Goal: Transaction & Acquisition: Purchase product/service

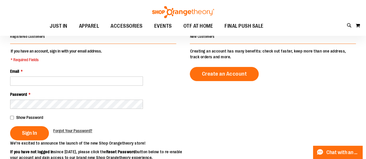
scroll to position [58, 0]
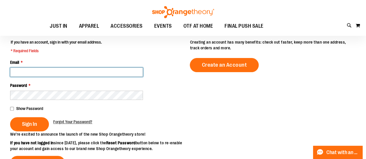
type input "**********"
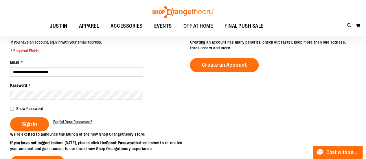
type input "**********"
click at [35, 128] on button "Sign In" at bounding box center [29, 124] width 39 height 14
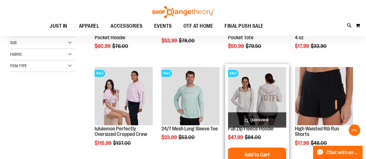
scroll to position [173, 0]
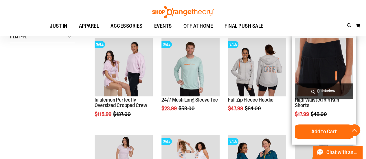
type input "**********"
click at [337, 69] on img "product" at bounding box center [324, 67] width 58 height 58
click at [327, 79] on img "product" at bounding box center [324, 67] width 58 height 58
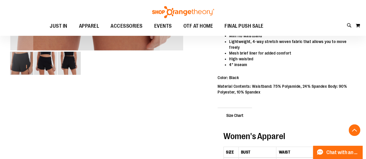
scroll to position [231, 0]
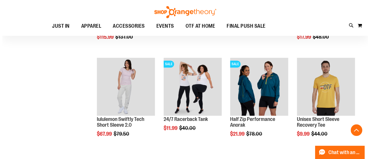
scroll to position [200, 0]
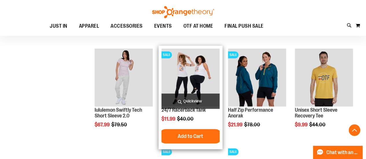
type input "**********"
click at [189, 103] on span "Quickview" at bounding box center [190, 101] width 58 height 15
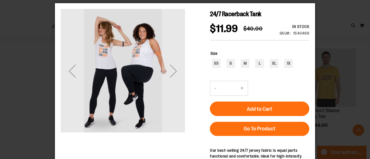
scroll to position [0, 0]
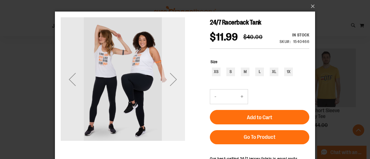
click at [176, 81] on div "Next" at bounding box center [173, 79] width 23 height 23
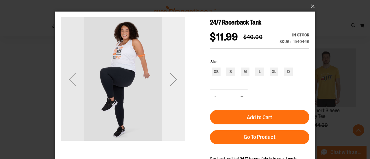
click at [175, 81] on div "Next" at bounding box center [173, 79] width 23 height 23
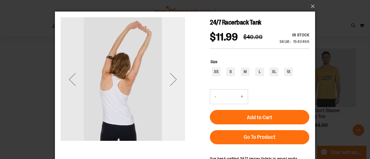
click at [175, 81] on div "Next" at bounding box center [173, 79] width 23 height 23
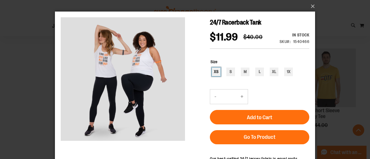
click at [218, 76] on div "XS" at bounding box center [216, 72] width 9 height 9
type input "***"
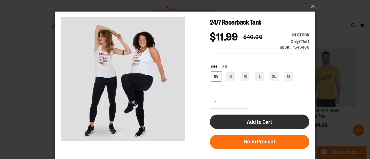
click at [255, 126] on span "Add to Cart" at bounding box center [259, 122] width 25 height 6
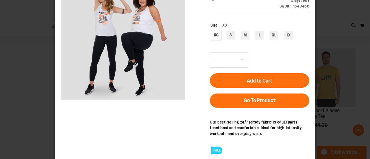
scroll to position [64, 0]
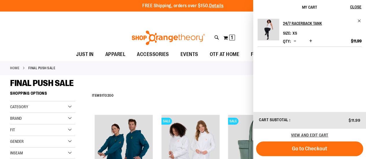
click at [216, 72] on div "Home FINAL PUSH SALE" at bounding box center [183, 68] width 366 height 14
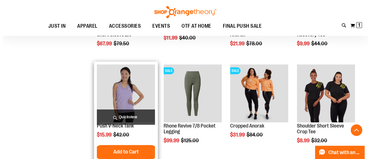
scroll to position [289, 0]
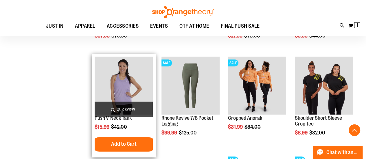
click at [116, 89] on img "product" at bounding box center [124, 86] width 58 height 58
click at [114, 109] on span "Quickview" at bounding box center [124, 109] width 58 height 15
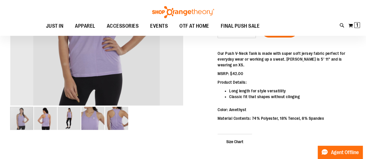
scroll to position [86, 0]
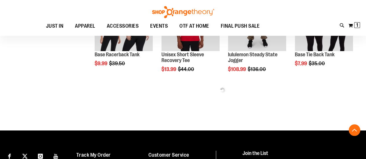
scroll to position [289, 0]
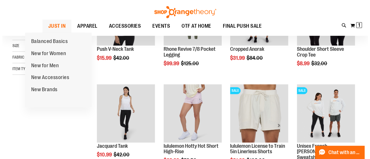
scroll to position [86, 0]
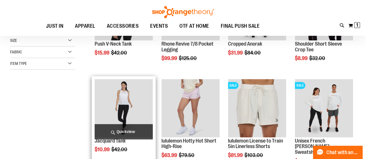
type input "**********"
click at [133, 131] on span "Quickview" at bounding box center [124, 131] width 58 height 15
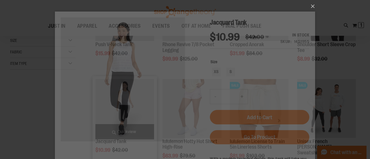
scroll to position [0, 0]
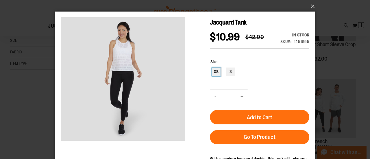
click at [214, 76] on div "XS" at bounding box center [216, 72] width 9 height 9
type input "***"
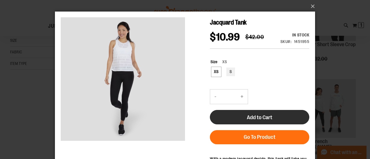
click at [281, 125] on button "Add to Cart" at bounding box center [260, 117] width 100 height 14
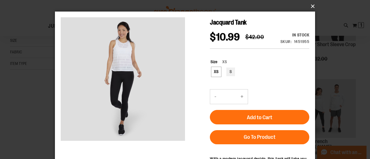
click at [313, 7] on button "×" at bounding box center [187, 6] width 260 height 13
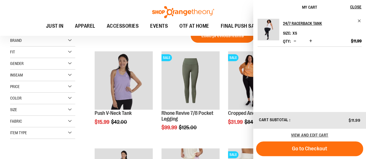
scroll to position [57, 0]
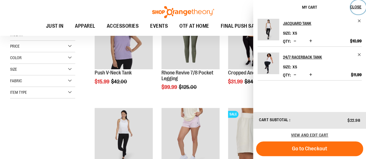
click at [354, 7] on span "Close" at bounding box center [355, 7] width 11 height 5
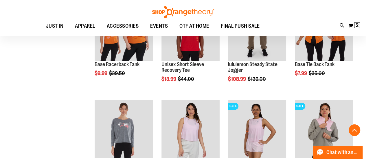
scroll to position [289, 0]
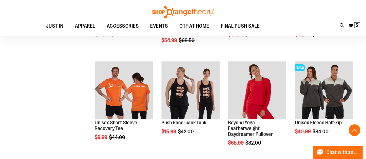
scroll to position [405, 0]
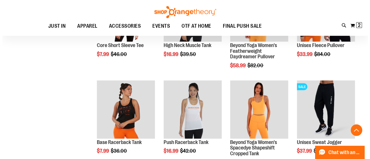
scroll to position [578, 0]
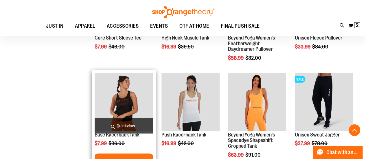
click at [124, 124] on span "Quickview" at bounding box center [124, 126] width 58 height 15
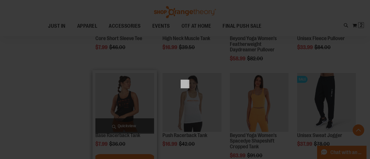
scroll to position [0, 0]
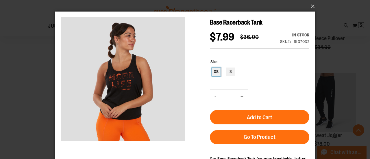
click at [217, 70] on div "XS" at bounding box center [216, 72] width 9 height 9
type input "***"
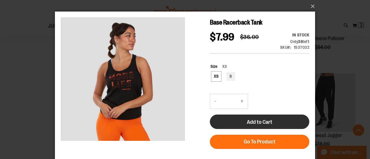
click at [278, 124] on button "Add to Cart" at bounding box center [260, 122] width 100 height 14
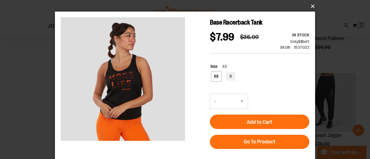
click at [313, 6] on button "×" at bounding box center [187, 6] width 260 height 13
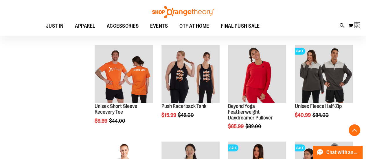
scroll to position [114, 0]
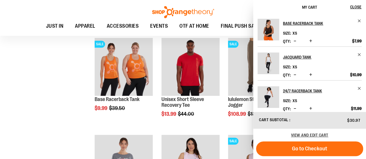
scroll to position [230, 0]
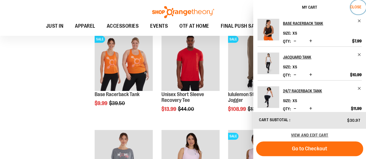
click at [357, 7] on span "Close" at bounding box center [355, 7] width 11 height 5
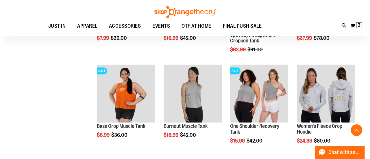
scroll to position [693, 0]
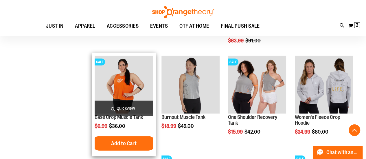
click at [115, 106] on span "Quickview" at bounding box center [124, 108] width 58 height 15
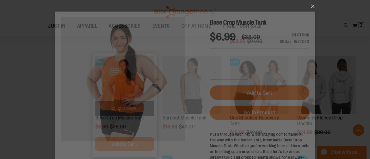
scroll to position [0, 0]
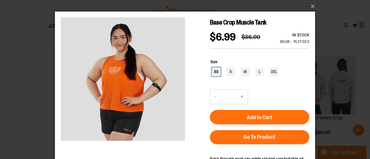
click at [216, 74] on div "XS" at bounding box center [216, 72] width 9 height 9
type input "***"
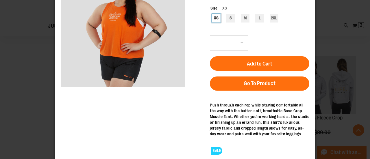
scroll to position [58, 0]
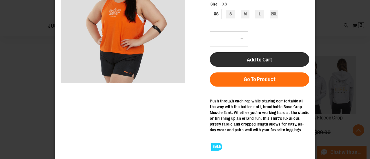
click at [259, 60] on span "Add to Cart" at bounding box center [259, 60] width 25 height 6
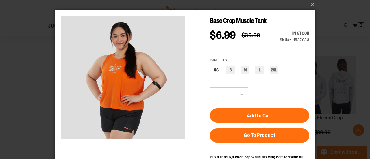
scroll to position [0, 0]
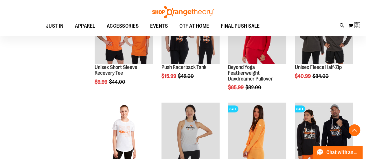
scroll to position [122, 0]
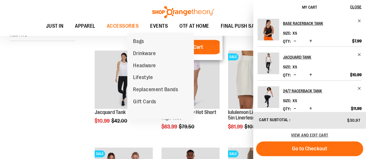
scroll to position [115, 0]
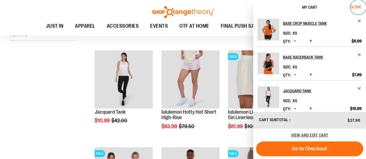
click at [357, 8] on span "Close" at bounding box center [355, 7] width 11 height 5
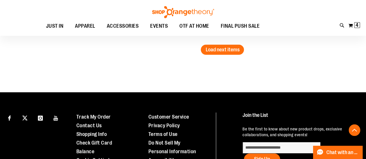
scroll to position [896, 0]
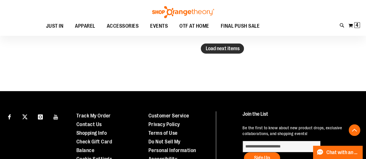
click at [224, 49] on span "Load next items" at bounding box center [222, 49] width 34 height 6
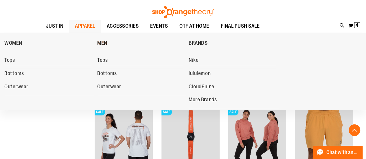
scroll to position [925, 0]
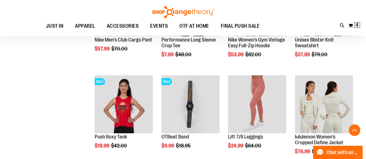
scroll to position [896, 0]
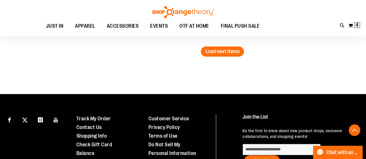
scroll to position [1186, 0]
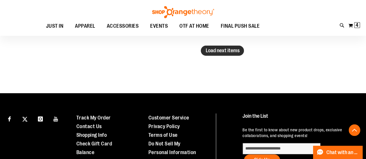
click at [211, 52] on span "Load next items" at bounding box center [222, 51] width 34 height 6
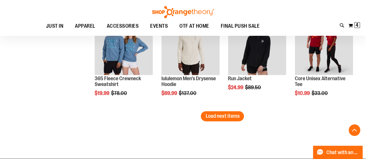
scroll to position [1417, 0]
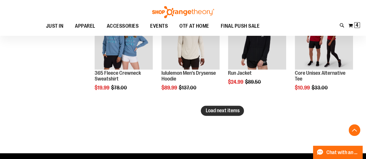
click at [232, 108] on span "Load next items" at bounding box center [222, 111] width 34 height 6
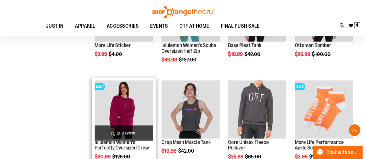
scroll to position [1649, 0]
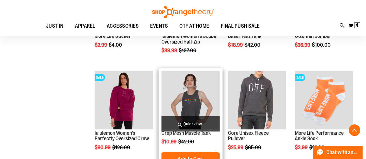
click at [192, 103] on img "product" at bounding box center [190, 100] width 58 height 58
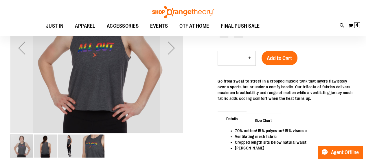
scroll to position [58, 0]
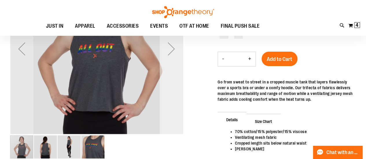
type input "**********"
click at [174, 47] on div "Next" at bounding box center [171, 48] width 23 height 23
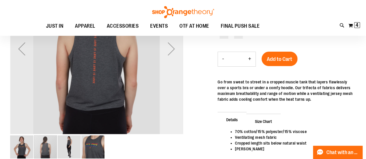
click at [174, 47] on div "Next" at bounding box center [171, 48] width 23 height 23
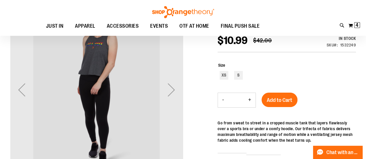
scroll to position [28, 0]
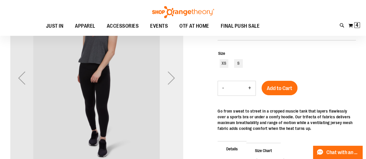
click at [173, 74] on div "Next" at bounding box center [171, 78] width 23 height 23
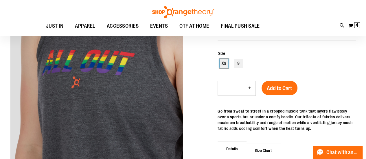
click at [225, 67] on div "XS" at bounding box center [224, 63] width 9 height 9
type input "***"
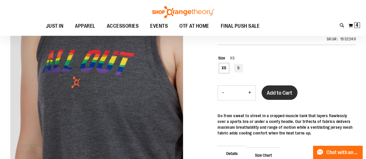
click at [282, 92] on span "Add to Cart" at bounding box center [279, 93] width 25 height 6
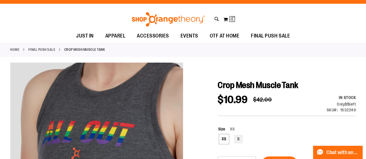
scroll to position [0, 0]
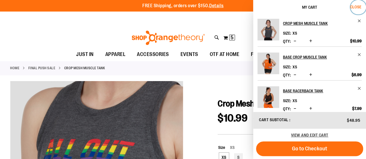
click at [361, 8] on span "Close" at bounding box center [355, 7] width 11 height 5
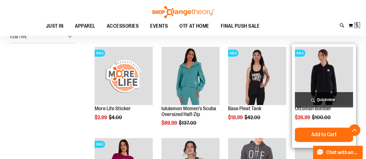
scroll to position [231, 0]
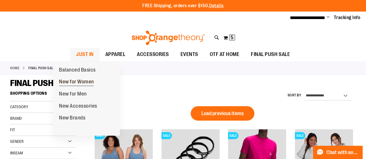
type input "**********"
click at [80, 81] on span "New for Women" at bounding box center [76, 82] width 35 height 7
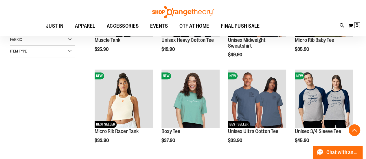
scroll to position [145, 0]
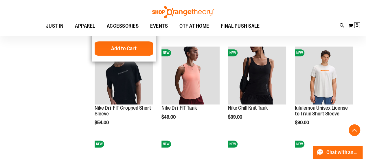
scroll to position [347, 0]
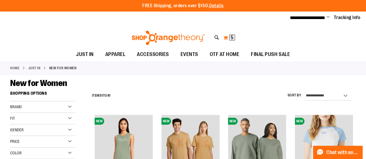
type input "**********"
click at [227, 38] on button "My Cart 5 5 items" at bounding box center [229, 37] width 12 height 9
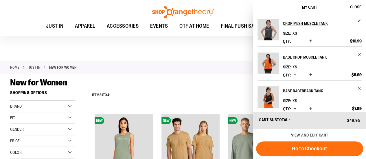
scroll to position [58, 0]
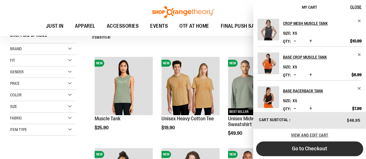
click at [320, 147] on span "Go to Checkout" at bounding box center [309, 149] width 35 height 6
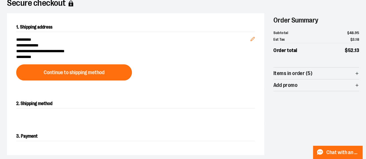
scroll to position [58, 0]
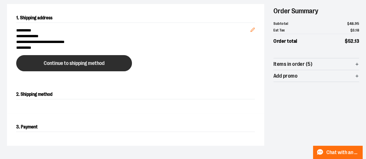
click at [50, 63] on span "Continue to shipping method" at bounding box center [74, 63] width 61 height 5
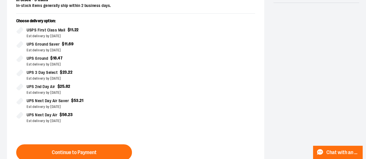
scroll to position [151, 0]
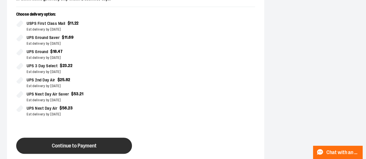
click at [83, 146] on span "Continue to Payment" at bounding box center [74, 146] width 45 height 5
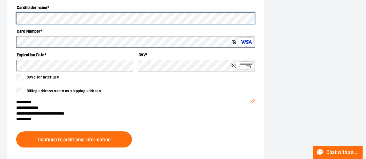
scroll to position [238, 0]
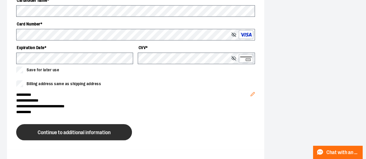
click at [54, 132] on span "Continue to additional information" at bounding box center [74, 132] width 73 height 5
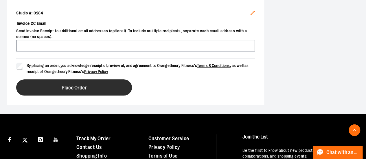
click at [73, 85] on span "Place Order" at bounding box center [74, 87] width 25 height 5
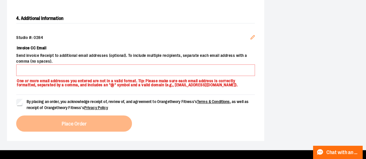
scroll to position [214, 0]
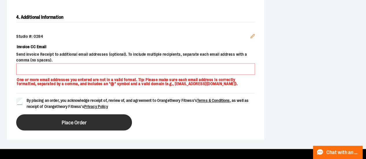
click at [83, 124] on span "Place Order" at bounding box center [74, 122] width 25 height 5
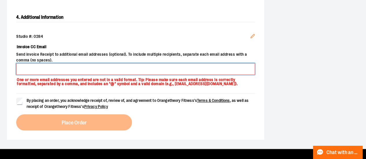
click at [48, 72] on input "Invoice CC Email" at bounding box center [135, 69] width 239 height 12
type input "**********"
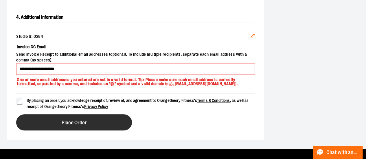
click at [78, 126] on span "Place Order" at bounding box center [74, 122] width 25 height 5
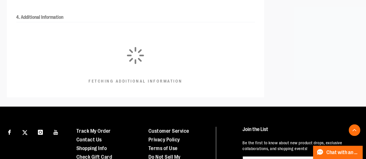
scroll to position [196, 0]
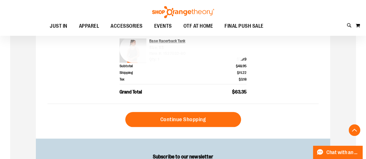
scroll to position [318, 0]
